Goal: Task Accomplishment & Management: Complete application form

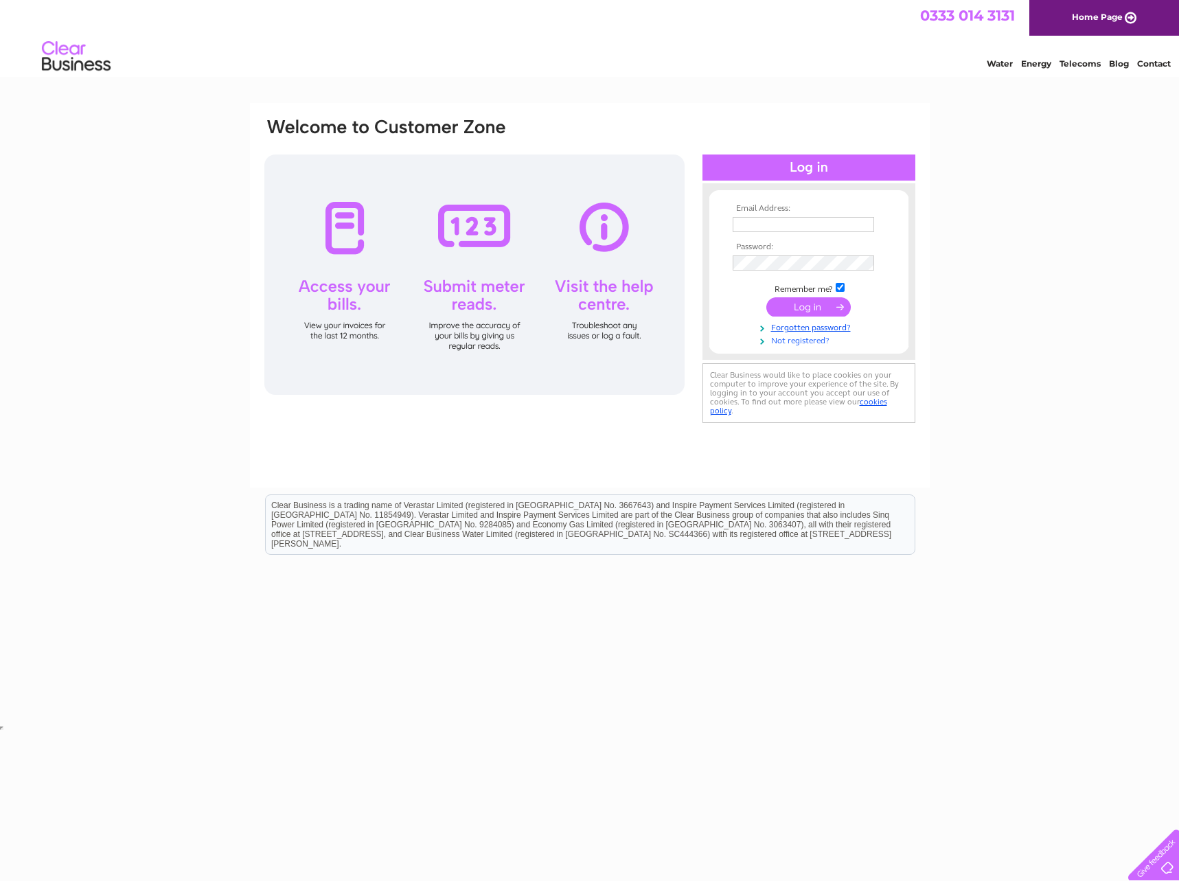
click at [809, 341] on link "Not registered?" at bounding box center [811, 339] width 156 height 13
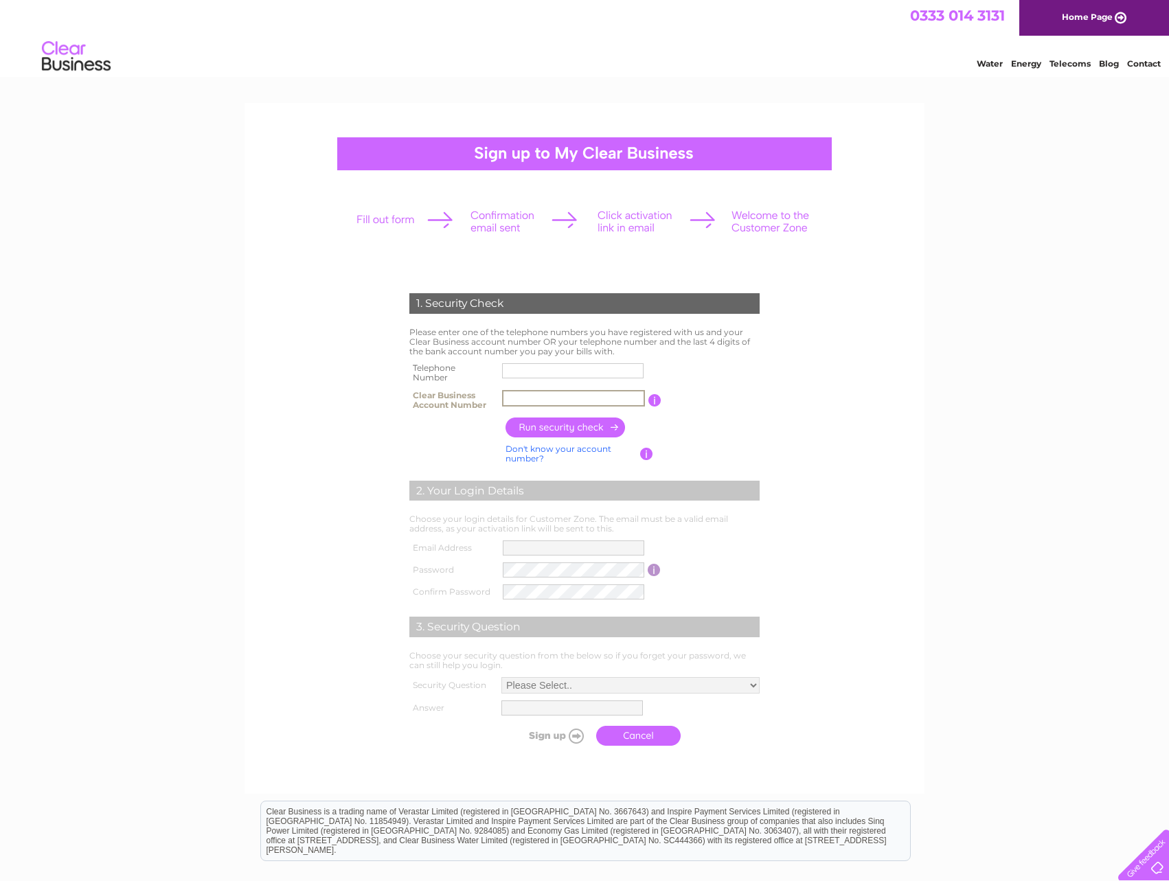
click at [549, 401] on input "text" at bounding box center [573, 398] width 143 height 16
type input "30317109"
click at [570, 429] on input "button" at bounding box center [566, 428] width 121 height 20
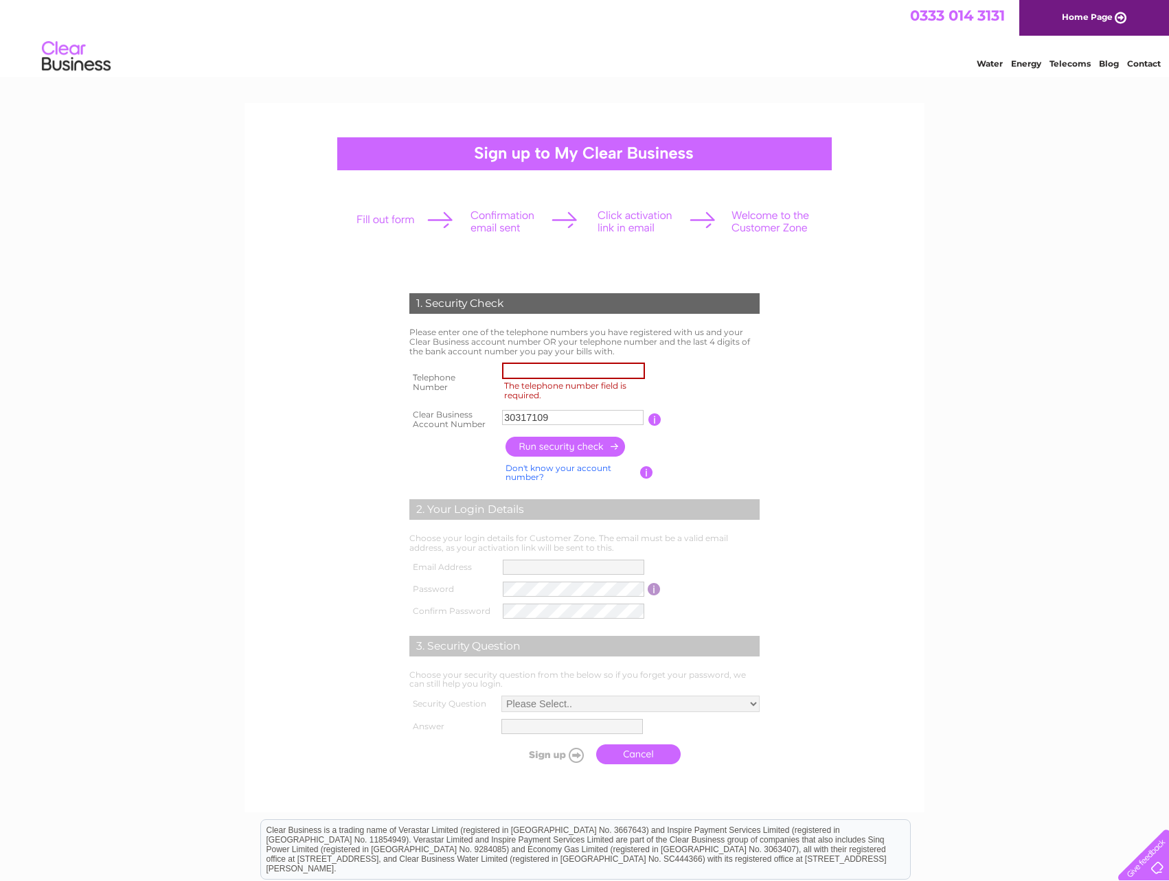
scroll to position [3, 0]
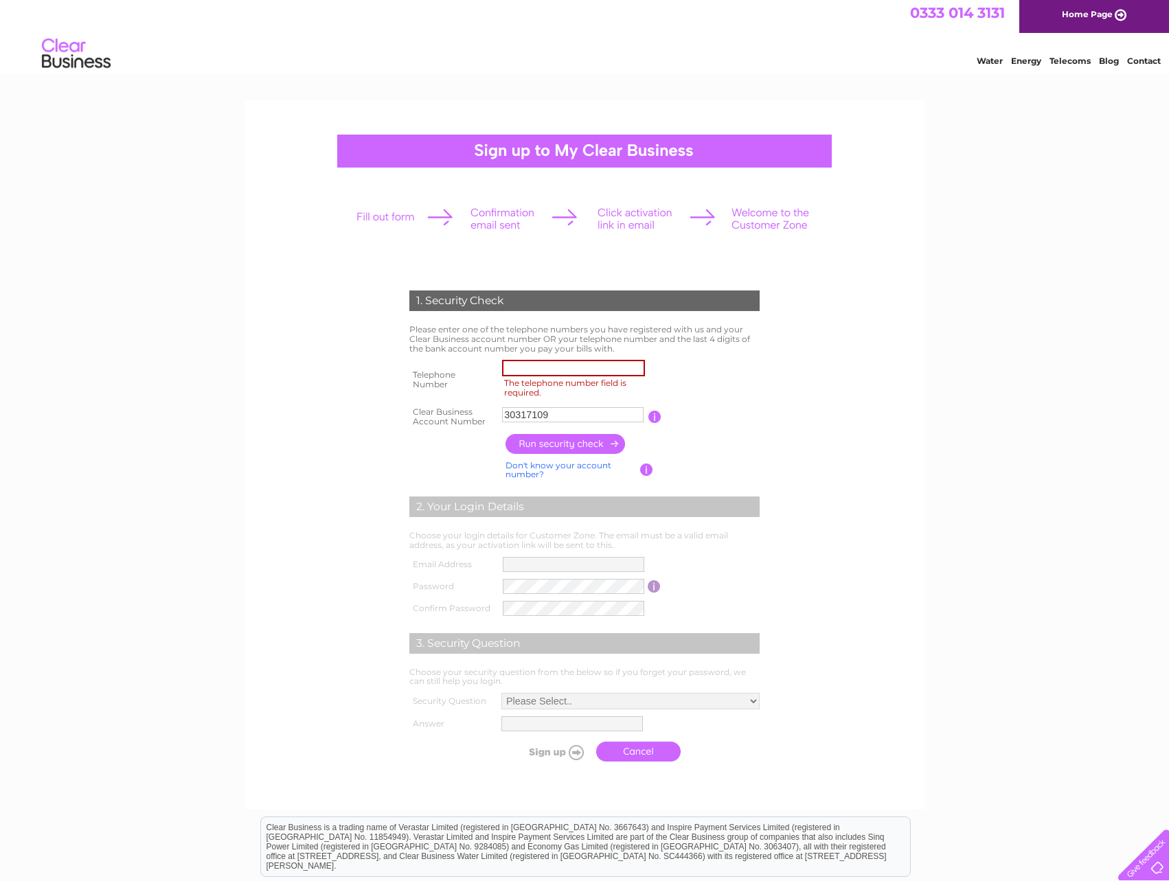
click at [558, 367] on input "The telephone number field is required." at bounding box center [573, 368] width 143 height 16
type input "07958003130"
click at [582, 443] on input "button" at bounding box center [566, 444] width 121 height 20
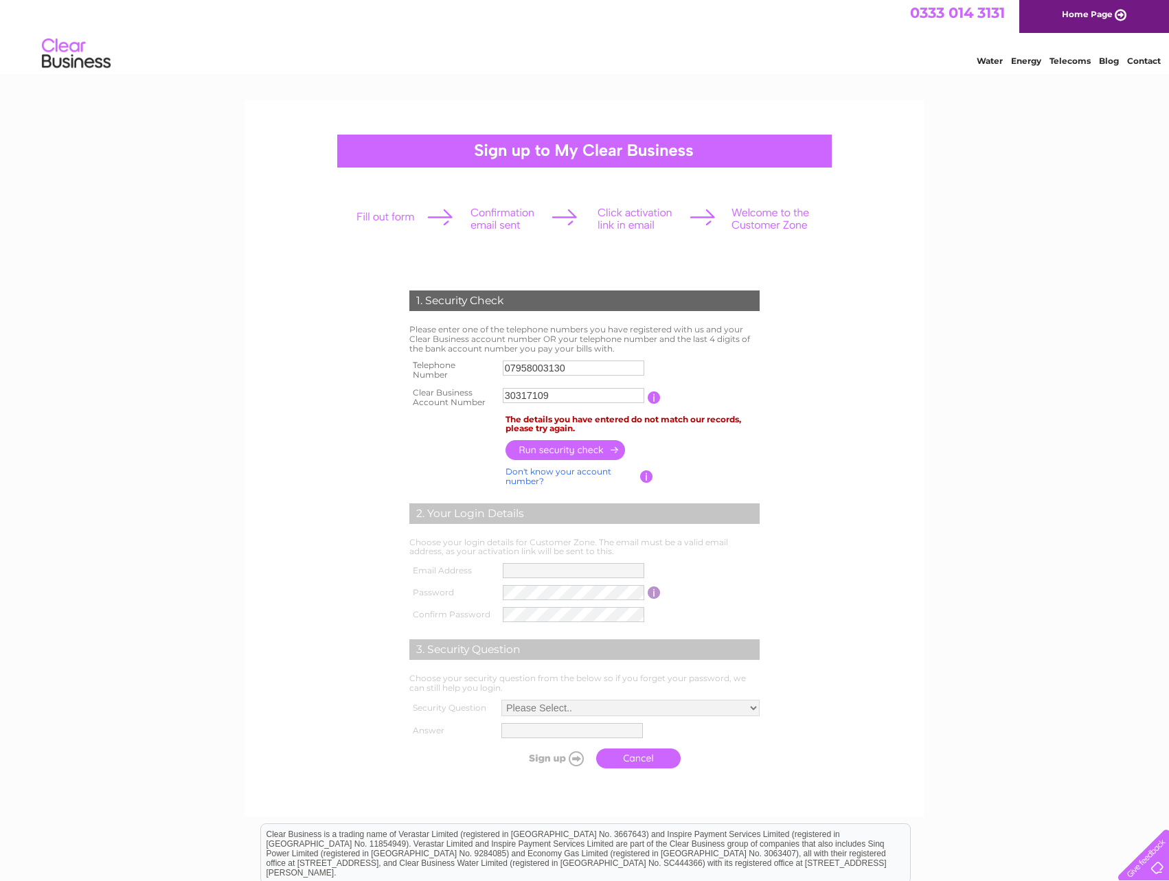
click at [648, 400] on input "button" at bounding box center [654, 398] width 13 height 12
click at [718, 365] on table "Telephone Number 07958003130 Clear Business Account Number 30317109 You will fi…" at bounding box center [584, 383] width 357 height 54
